Goal: Navigation & Orientation: Find specific page/section

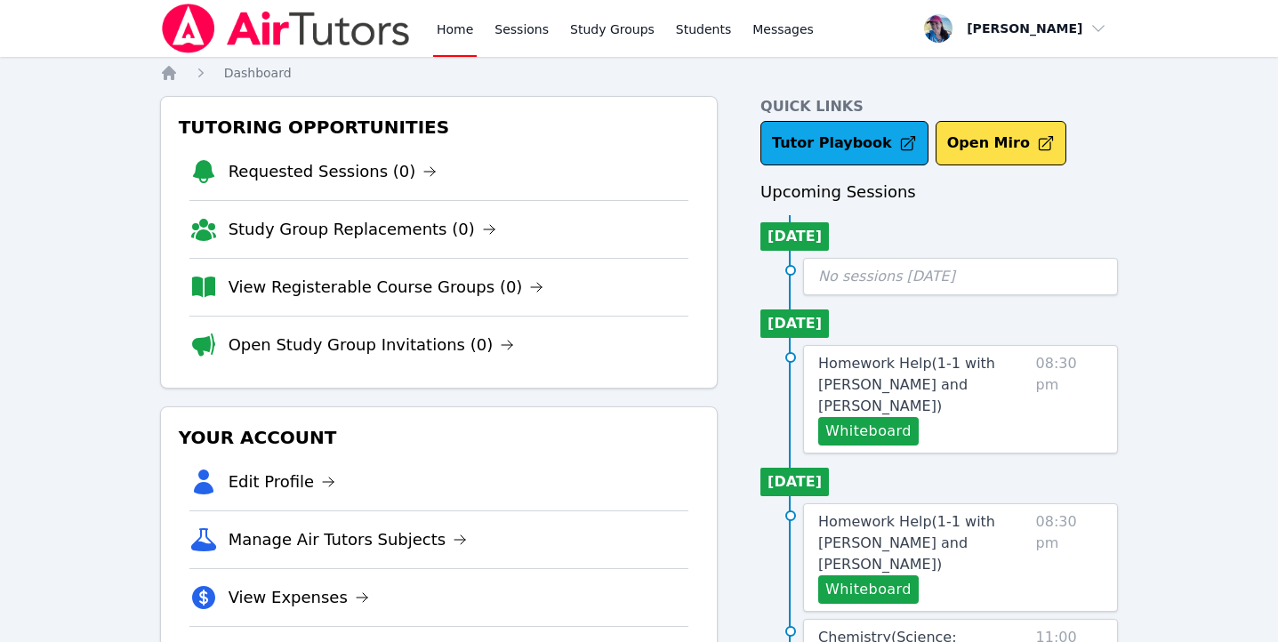
scroll to position [57, 0]
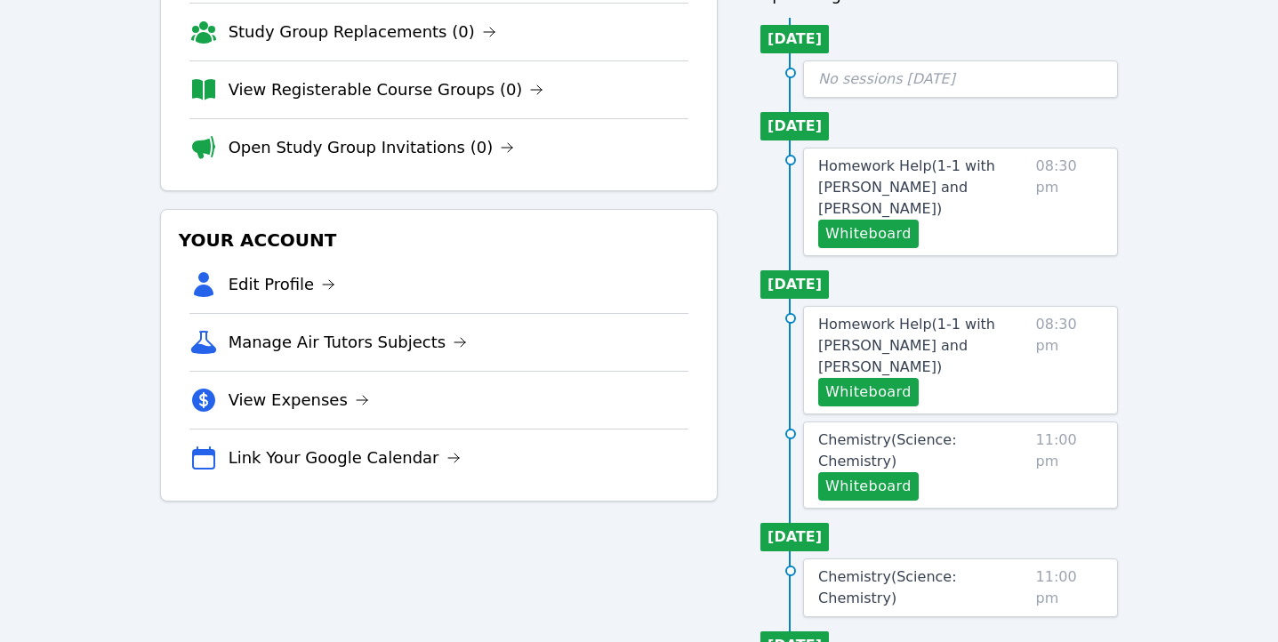
scroll to position [374, 0]
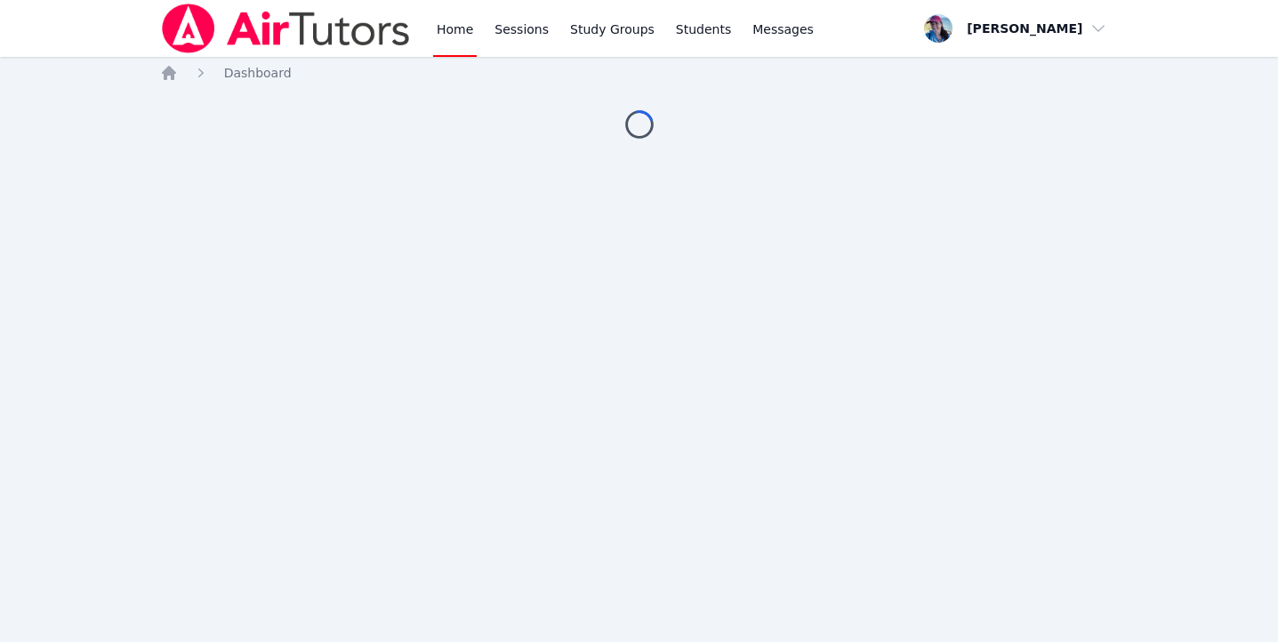
click at [615, 20] on link "Study Groups" at bounding box center [613, 28] width 92 height 57
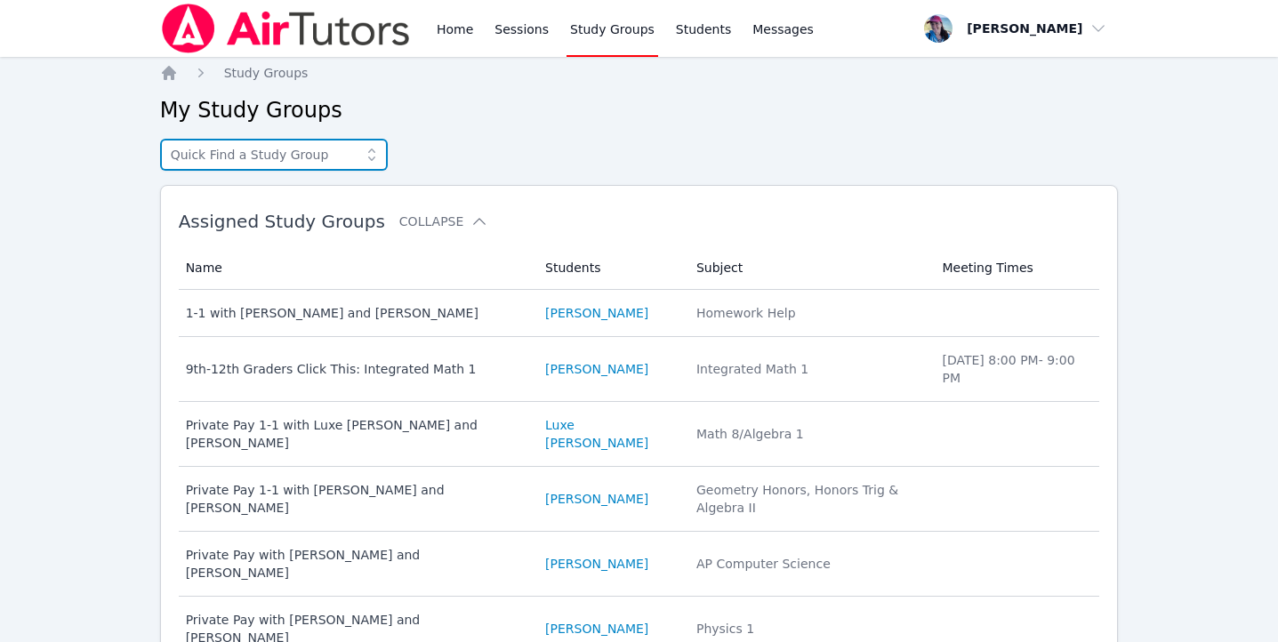
click at [295, 147] on input "text" at bounding box center [274, 155] width 228 height 32
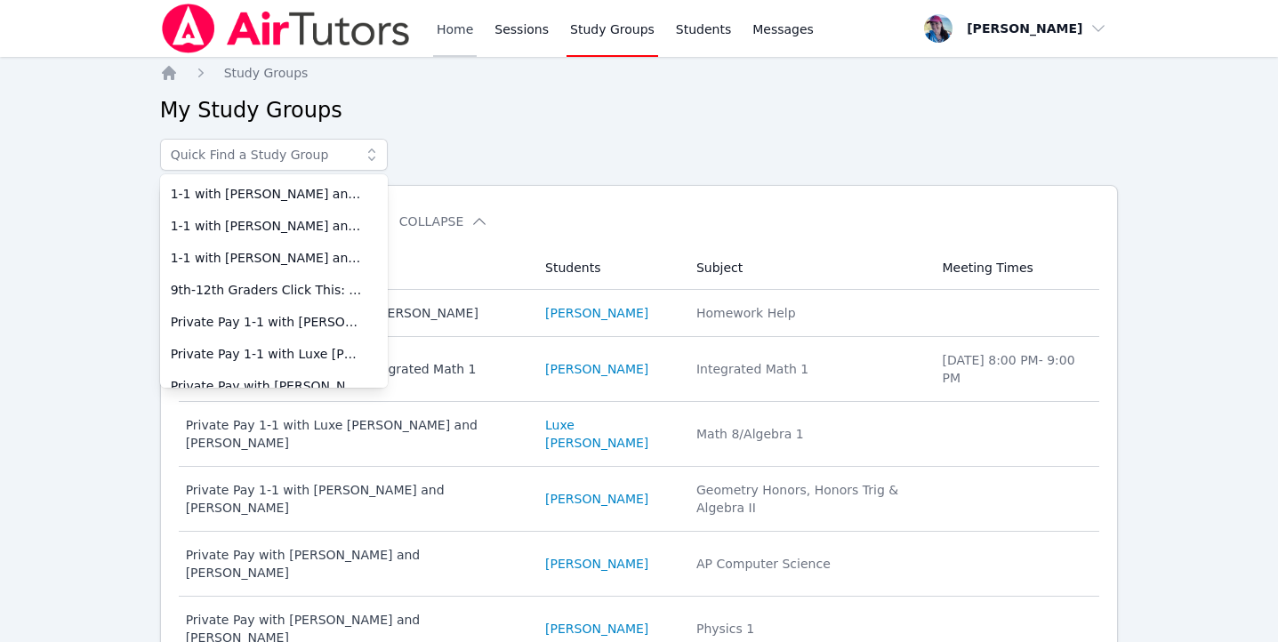
click at [451, 20] on link "Home" at bounding box center [455, 28] width 44 height 57
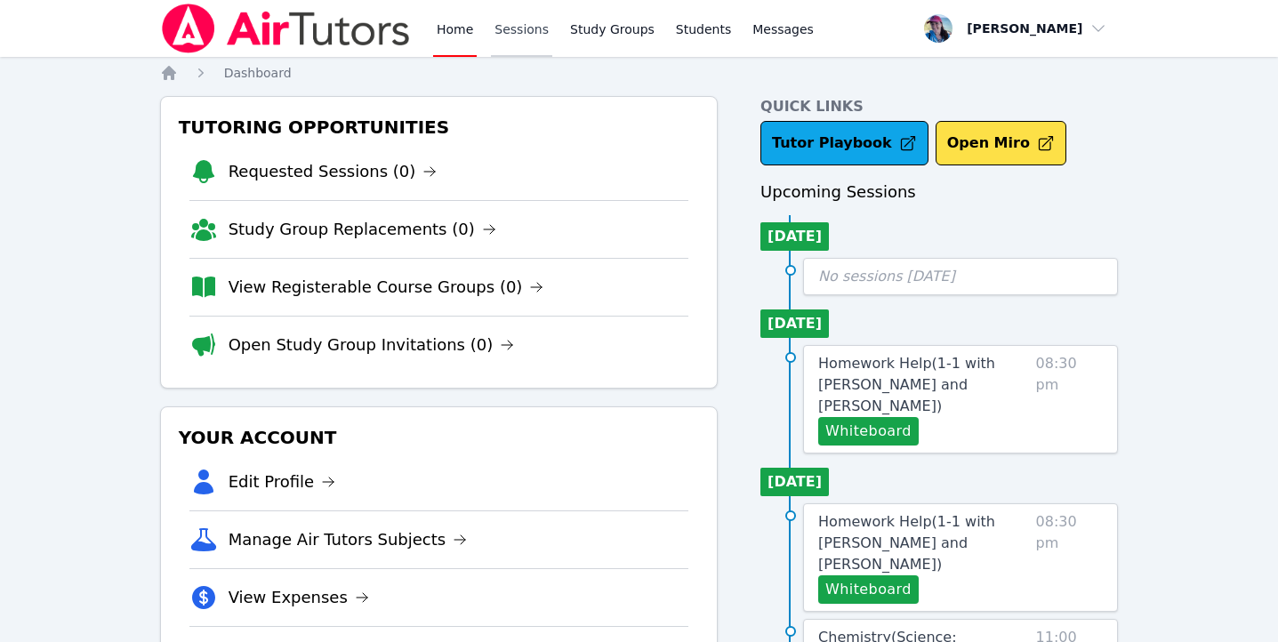
click at [516, 28] on link "Sessions" at bounding box center [521, 28] width 61 height 57
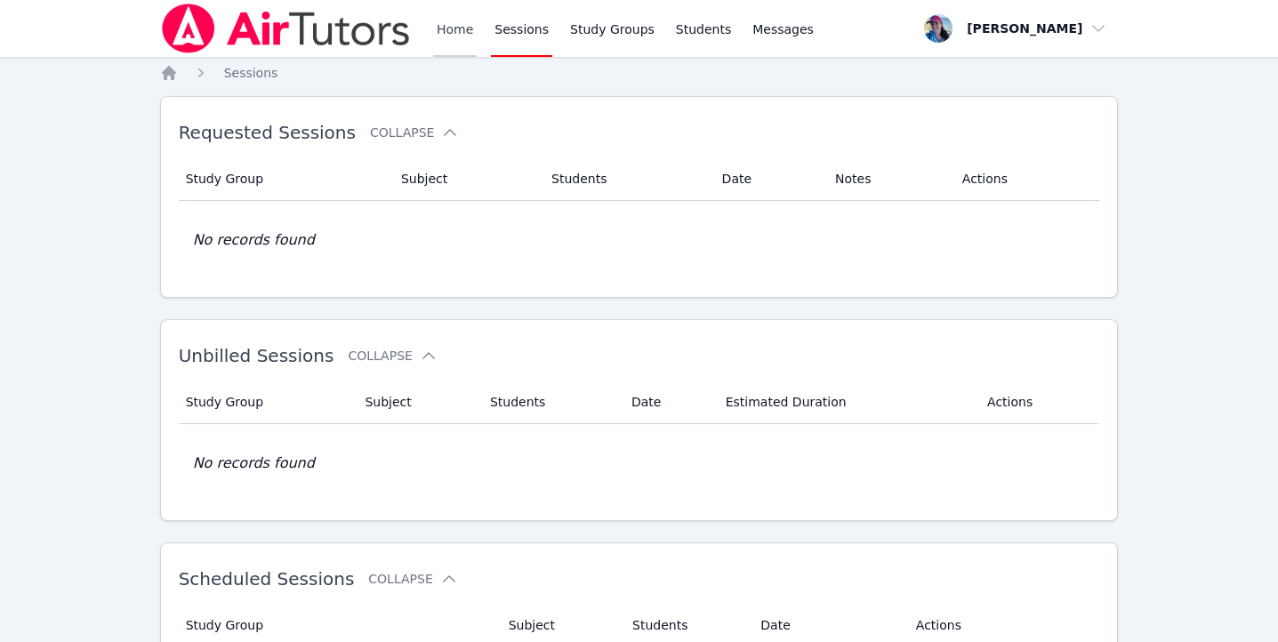
click at [455, 31] on link "Home" at bounding box center [455, 28] width 44 height 57
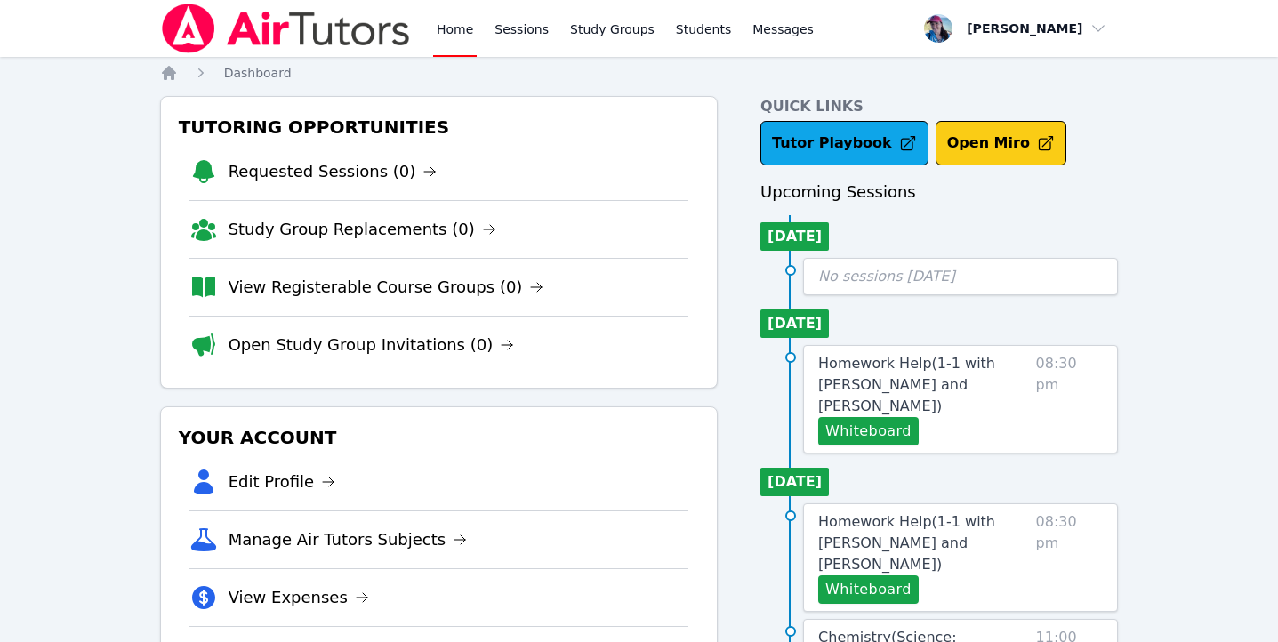
click at [958, 146] on button "Open Miro" at bounding box center [1001, 143] width 131 height 44
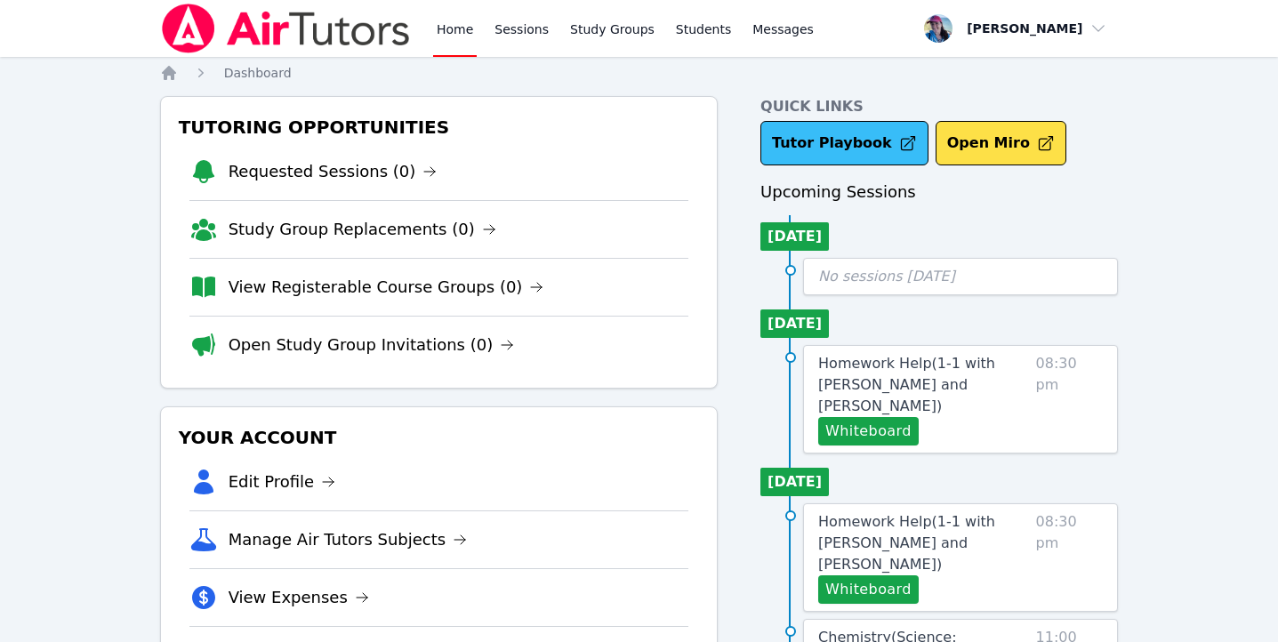
click at [860, 151] on link "Tutor Playbook" at bounding box center [844, 143] width 168 height 44
